Goal: Transaction & Acquisition: Purchase product/service

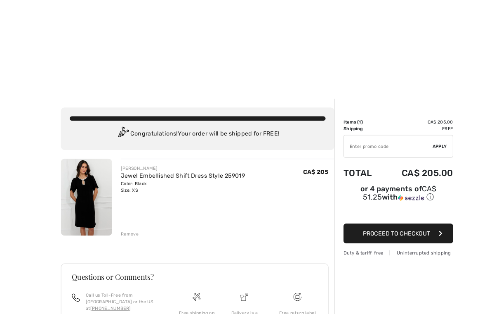
scroll to position [0, 0]
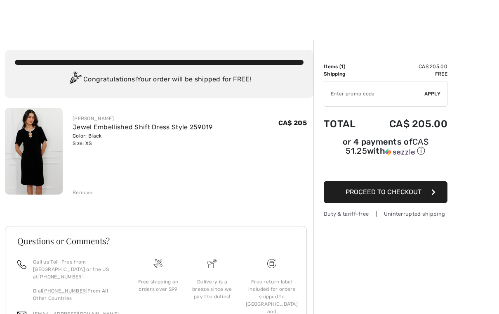
click at [81, 193] on div "Remove" at bounding box center [83, 192] width 20 height 7
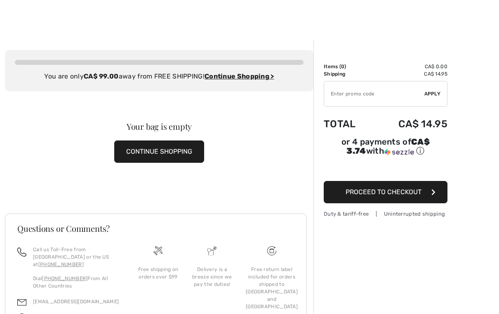
click at [182, 150] on button "CONTINUE SHOPPING" at bounding box center [159, 151] width 90 height 22
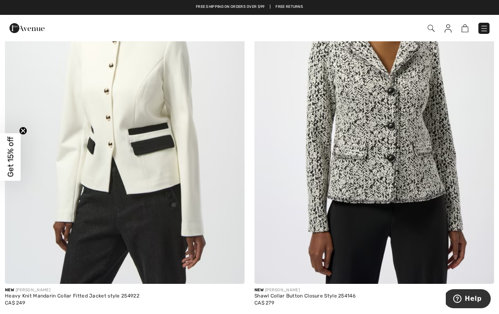
scroll to position [7026, 0]
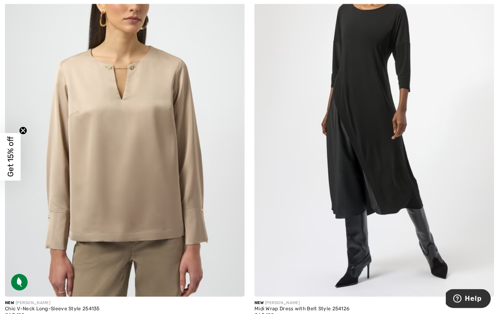
scroll to position [168, 0]
click at [158, 187] on img at bounding box center [125, 116] width 240 height 360
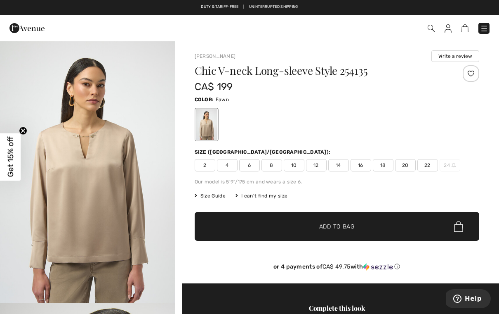
click at [207, 170] on span "2" at bounding box center [205, 165] width 21 height 12
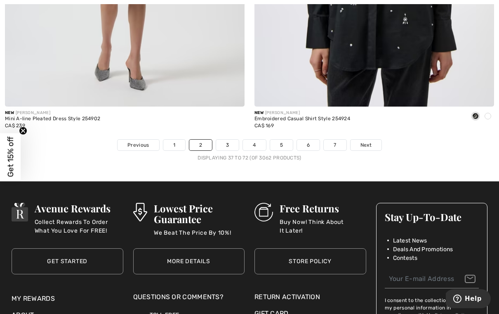
scroll to position [7203, 0]
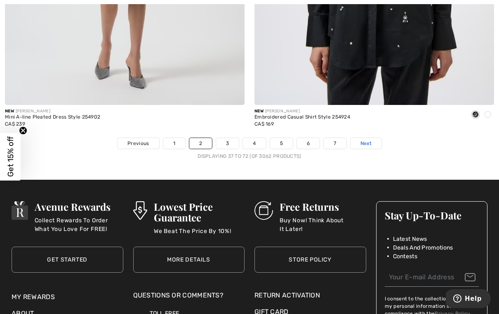
click at [370, 140] on span "Next" at bounding box center [366, 143] width 11 height 7
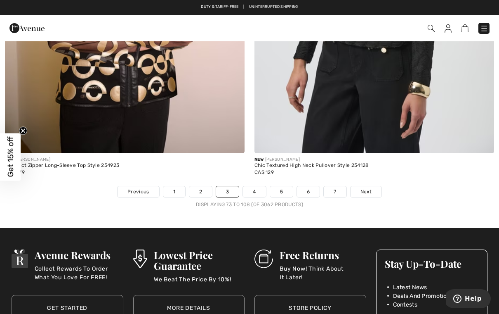
scroll to position [7153, 0]
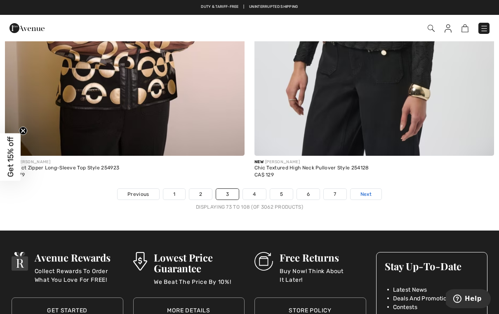
click at [365, 190] on span "Next" at bounding box center [366, 193] width 11 height 7
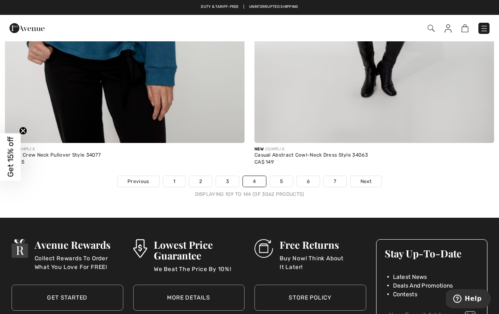
scroll to position [7159, 0]
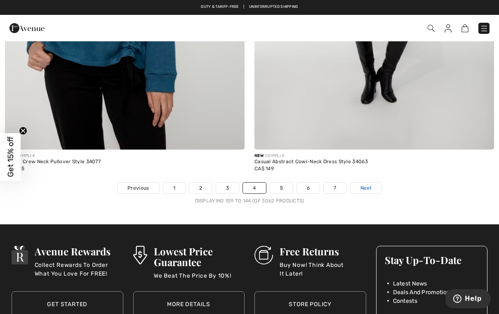
click at [375, 182] on link "Next" at bounding box center [366, 187] width 31 height 11
click at [372, 182] on link "Next" at bounding box center [366, 187] width 31 height 11
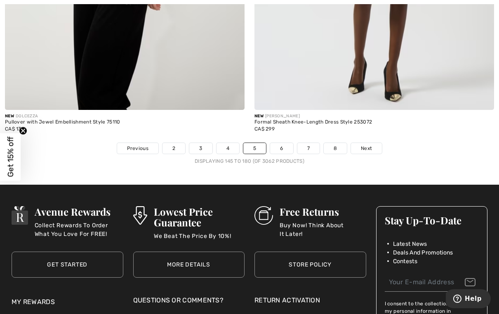
scroll to position [7199, 0]
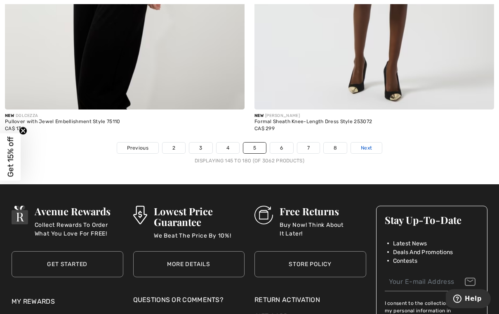
click at [368, 144] on span "Next" at bounding box center [366, 147] width 11 height 7
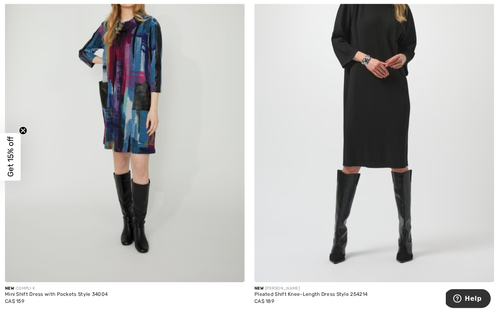
scroll to position [7029, 0]
click at [348, 313] on span "Next" at bounding box center [343, 319] width 11 height 7
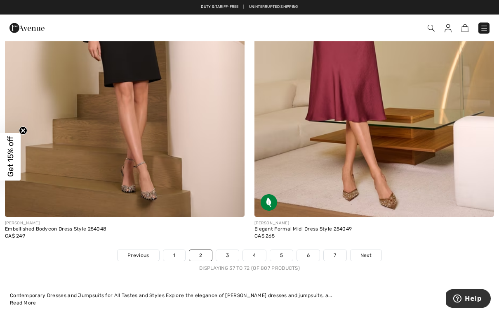
scroll to position [7092, 0]
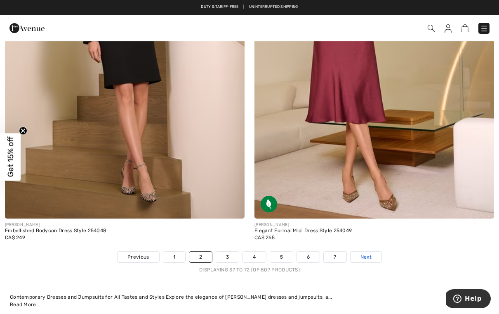
click at [369, 253] on span "Next" at bounding box center [366, 256] width 11 height 7
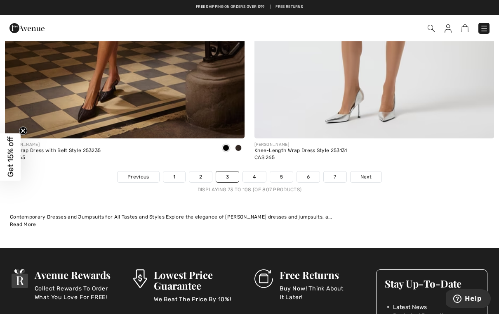
scroll to position [7174, 0]
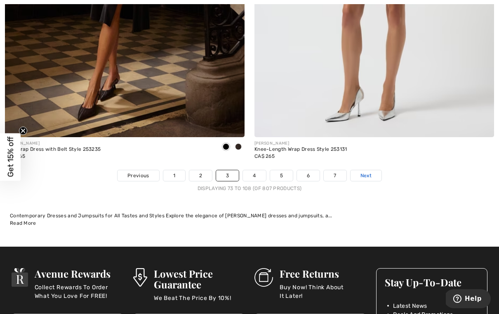
click at [366, 174] on link "Next" at bounding box center [366, 175] width 31 height 11
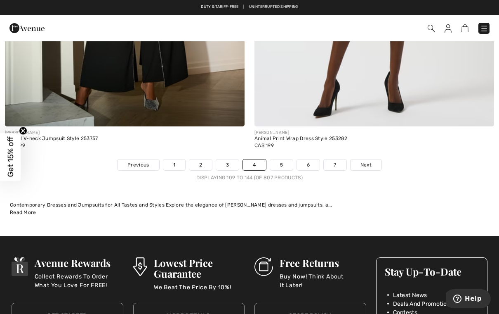
scroll to position [7184, 0]
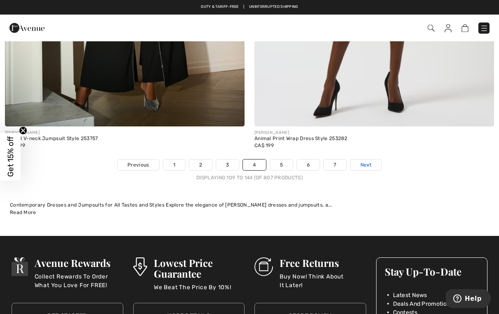
click at [366, 161] on span "Next" at bounding box center [366, 164] width 11 height 7
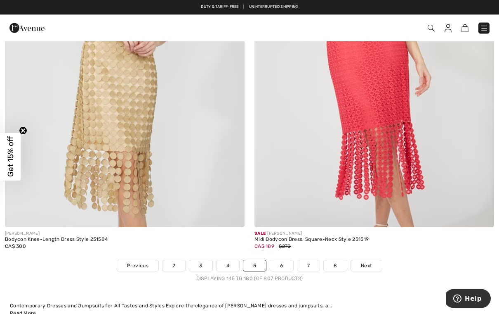
scroll to position [7083, 0]
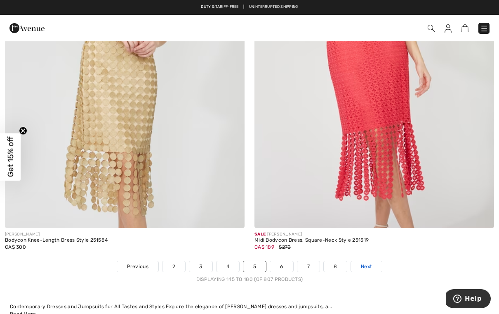
click at [372, 262] on span "Next" at bounding box center [366, 265] width 11 height 7
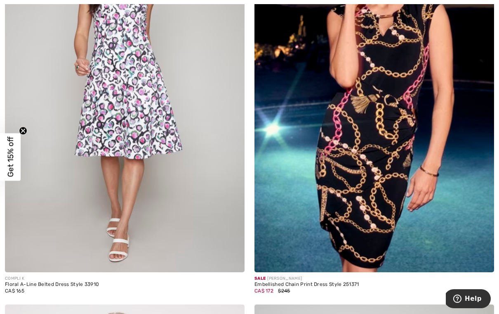
scroll to position [6656, 0]
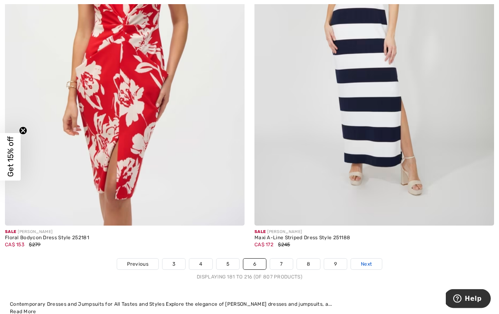
click at [368, 260] on span "Next" at bounding box center [366, 263] width 11 height 7
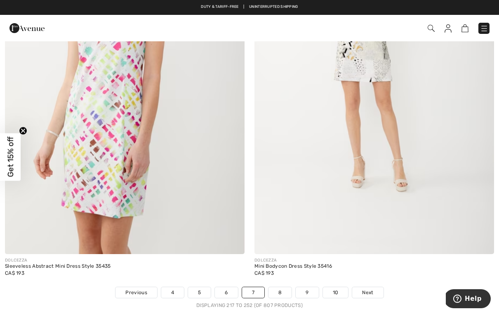
scroll to position [7050, 0]
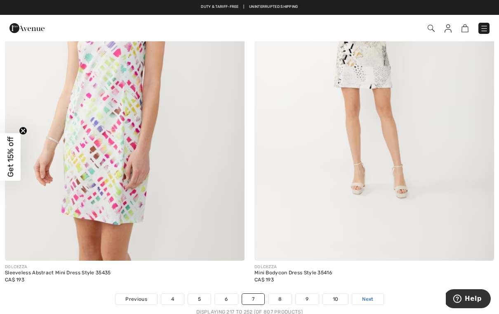
click at [371, 295] on span "Next" at bounding box center [367, 298] width 11 height 7
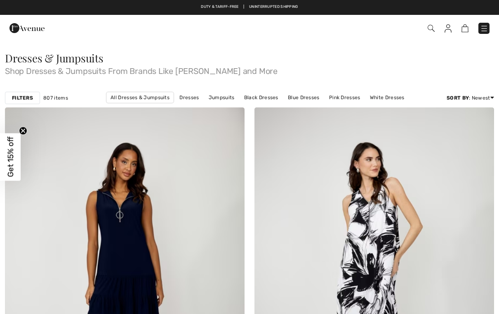
checkbox input "true"
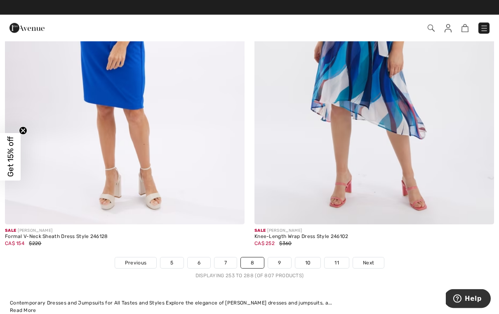
scroll to position [7087, 0]
click at [371, 259] on span "Next" at bounding box center [368, 262] width 11 height 7
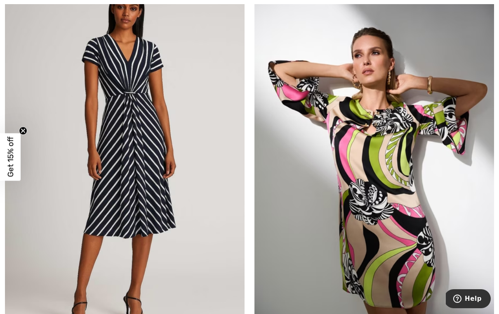
scroll to position [6582, 0]
click at [448, 177] on img at bounding box center [375, 157] width 240 height 360
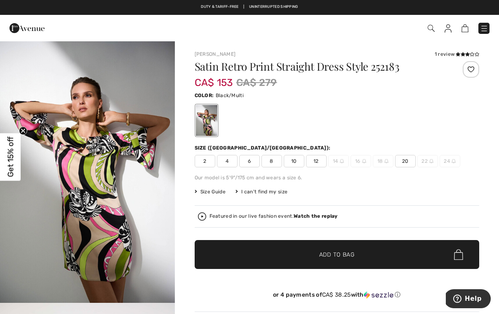
click at [208, 163] on span "2" at bounding box center [205, 161] width 21 height 12
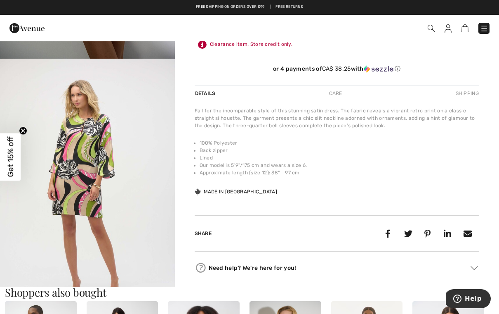
scroll to position [243, 0]
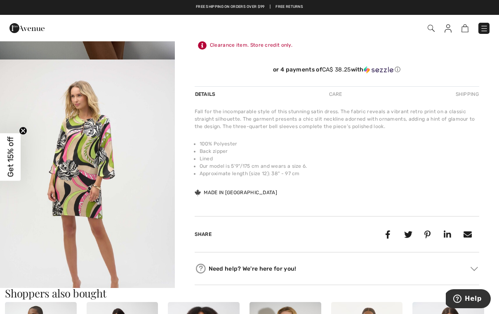
click at [136, 231] on img "2 / 5" at bounding box center [87, 190] width 175 height 262
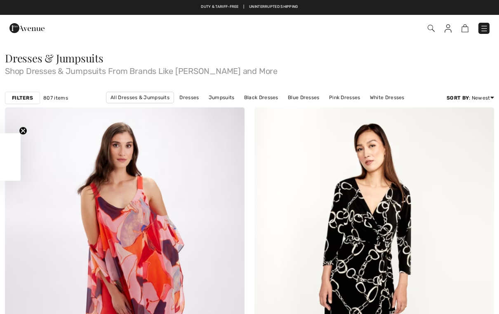
checkbox input "true"
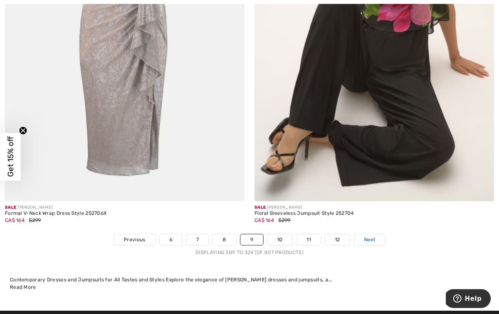
scroll to position [7110, 0]
click at [371, 236] on span "Next" at bounding box center [369, 239] width 11 height 7
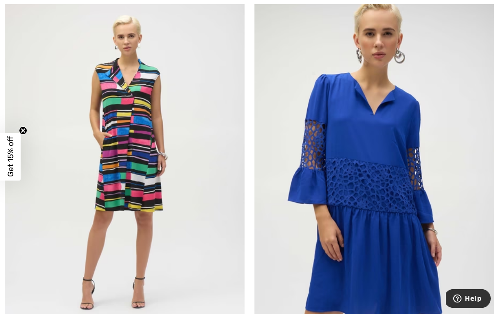
scroll to position [4518, 0]
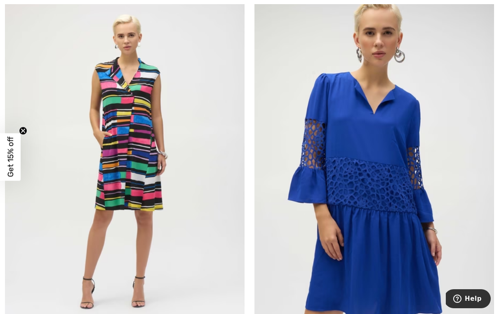
click at [411, 228] on img at bounding box center [375, 160] width 240 height 360
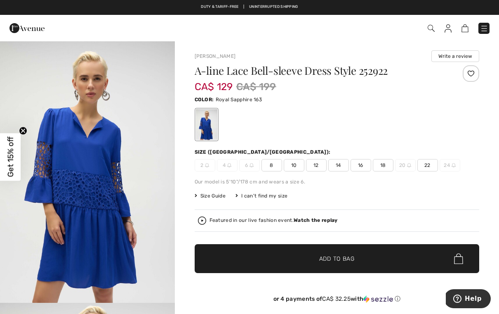
click at [208, 167] on img at bounding box center [207, 165] width 4 height 4
